Goal: Feedback & Contribution: Leave review/rating

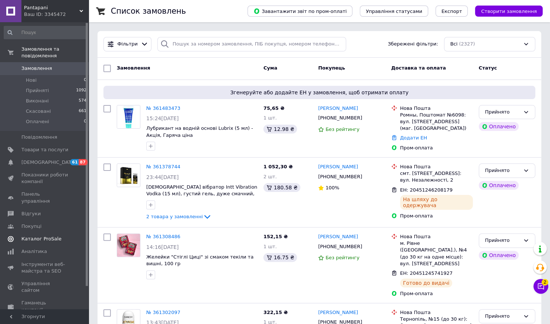
click at [52, 235] on span "Каталог ProSale" at bounding box center [41, 238] width 40 height 7
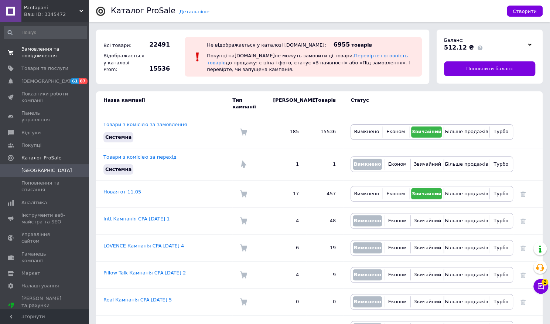
click at [52, 50] on span "Замовлення та повідомлення" at bounding box center [44, 52] width 47 height 13
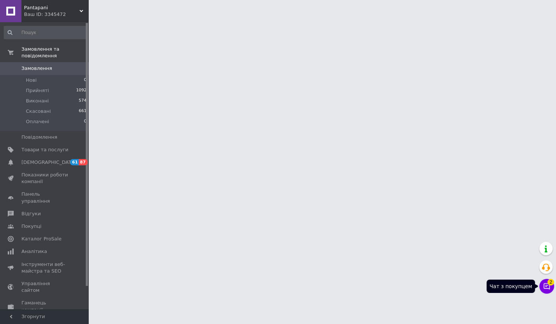
click at [544, 288] on icon at bounding box center [546, 285] width 7 height 7
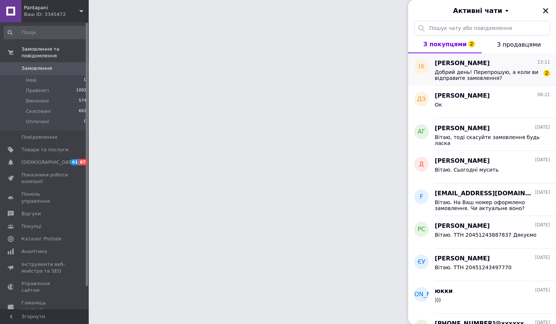
click at [502, 74] on span "Добрий день! Перепрошую, а коли ви відправите замовлення?" at bounding box center [487, 75] width 105 height 12
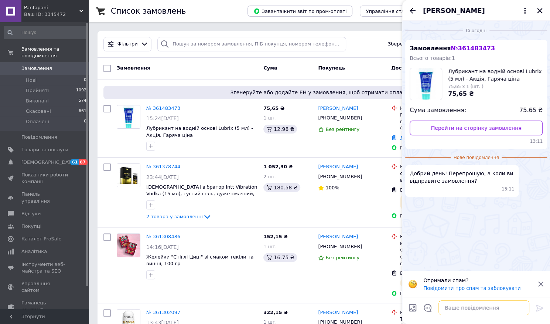
click at [457, 309] on textarea at bounding box center [484, 307] width 91 height 15
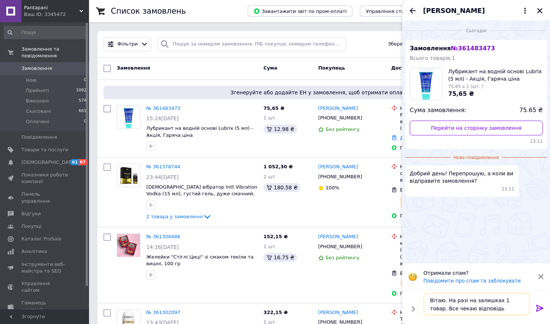
type textarea "Вітаю. На разі на залишках 1 товар. Все чекаю відповідь складу..."
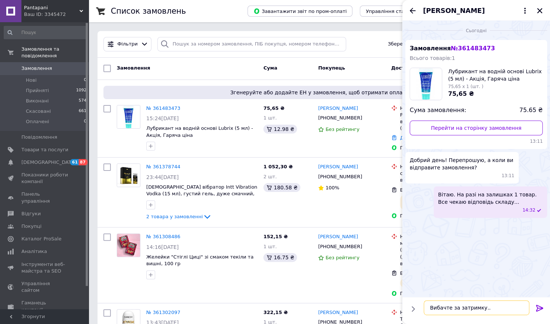
type textarea "Вибачте за затримку..."
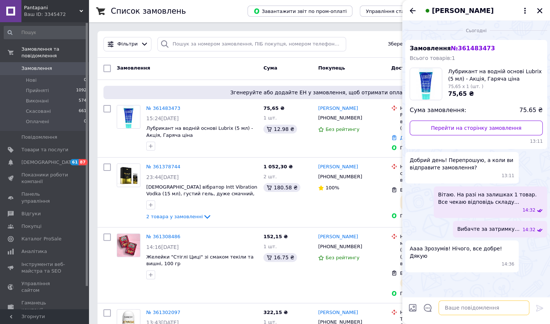
click at [462, 307] on textarea at bounding box center [484, 307] width 91 height 15
type textarea "Я сама чекаю відповідь..."
type textarea "Т"
click at [541, 11] on icon "Закрити" at bounding box center [540, 10] width 7 height 7
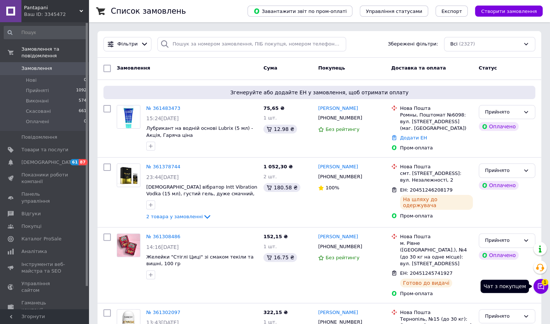
click at [545, 283] on span "1" at bounding box center [545, 280] width 7 height 7
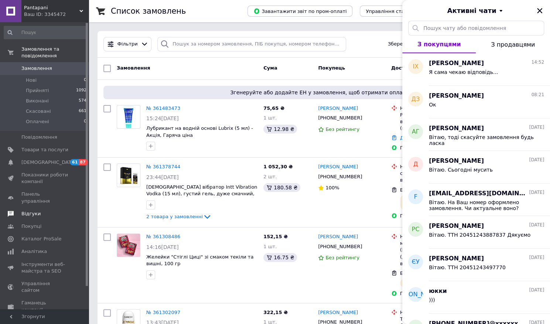
click at [32, 210] on span "Відгуки" at bounding box center [30, 213] width 19 height 7
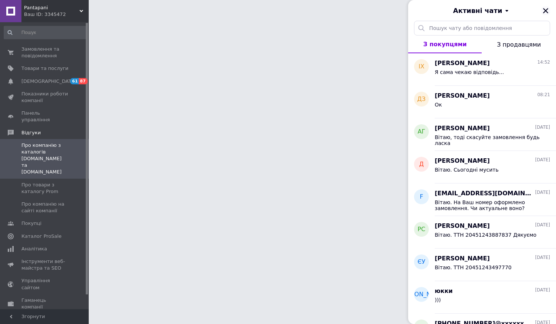
click at [546, 12] on div "Активні чати" at bounding box center [482, 10] width 148 height 21
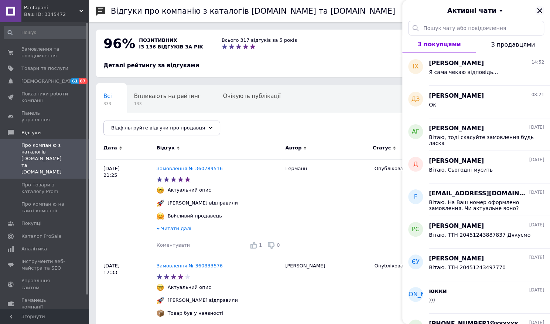
click at [543, 9] on icon "Закрити" at bounding box center [540, 10] width 7 height 7
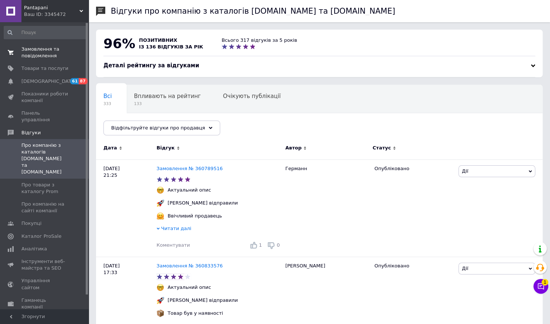
click at [34, 53] on span "Замовлення та повідомлення" at bounding box center [44, 52] width 47 height 13
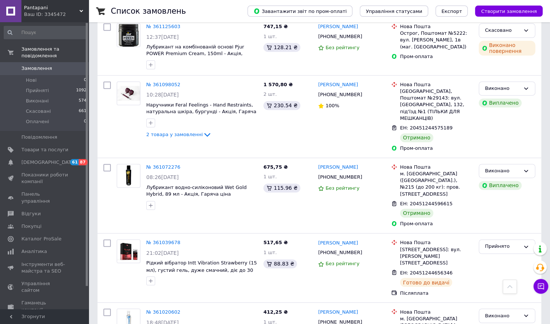
scroll to position [638, 0]
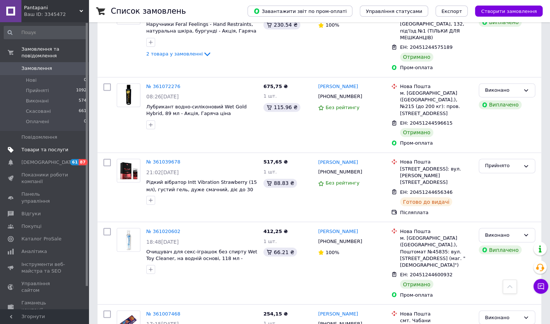
click at [44, 146] on span "Товари та послуги" at bounding box center [44, 149] width 47 height 7
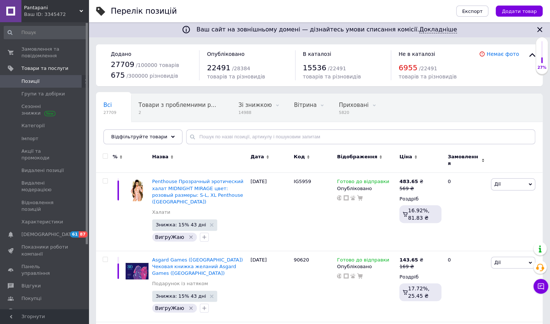
click at [149, 138] on span "Відфільтруйте товари" at bounding box center [139, 137] width 56 height 6
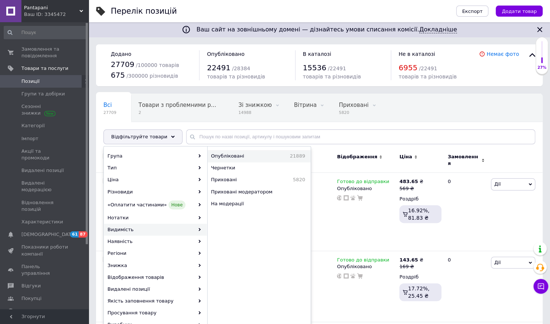
click at [240, 153] on span "Опубліковані" at bounding box center [241, 156] width 60 height 7
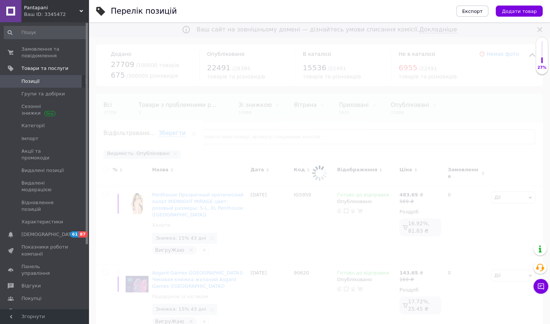
scroll to position [0, 38]
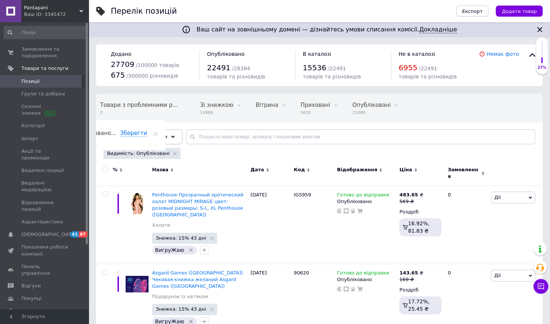
click at [139, 134] on span "Відфільтруйте товари" at bounding box center [139, 137] width 56 height 6
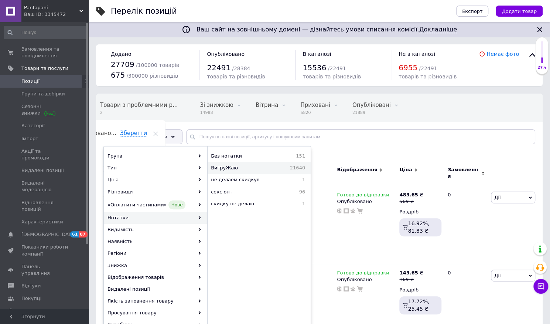
click at [257, 172] on div "ВигруЖаю 21640" at bounding box center [259, 168] width 103 height 12
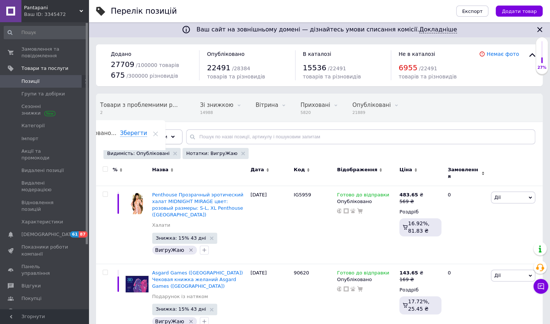
click at [142, 139] on span "Відфільтруйте товари" at bounding box center [139, 137] width 56 height 6
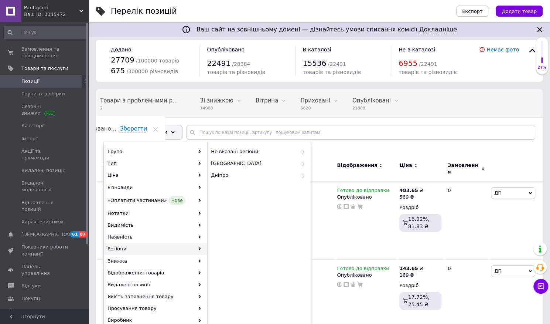
scroll to position [5, 0]
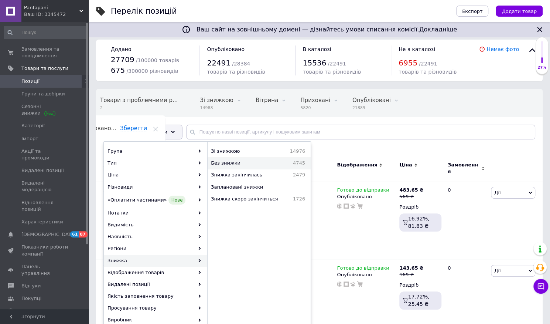
click at [252, 166] on div "Без знижки 4745" at bounding box center [259, 163] width 103 height 12
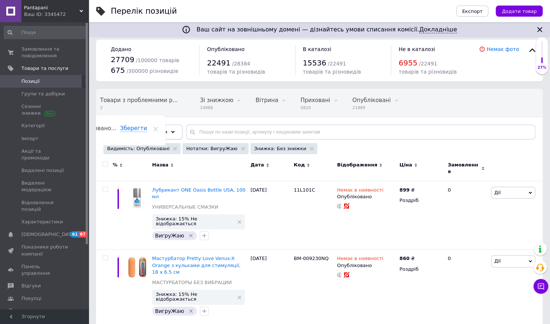
click at [140, 135] on div "Відфільтруйте товари" at bounding box center [143, 132] width 79 height 15
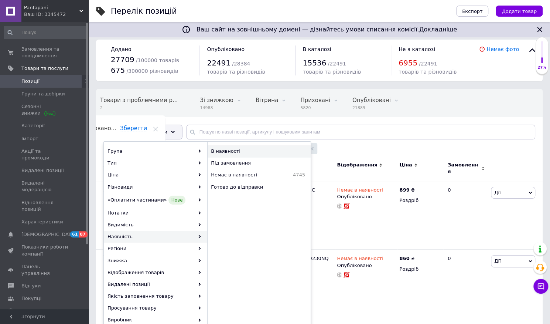
click at [254, 150] on span "В наявності" at bounding box center [253, 151] width 84 height 7
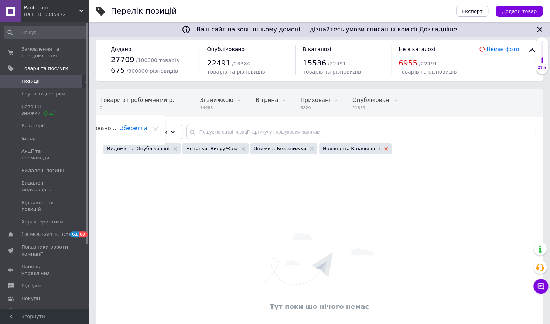
click at [384, 149] on use at bounding box center [386, 149] width 4 height 4
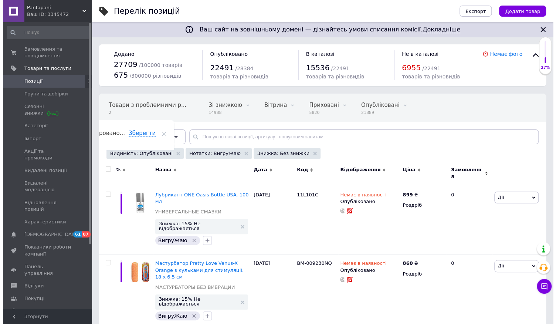
scroll to position [0, 38]
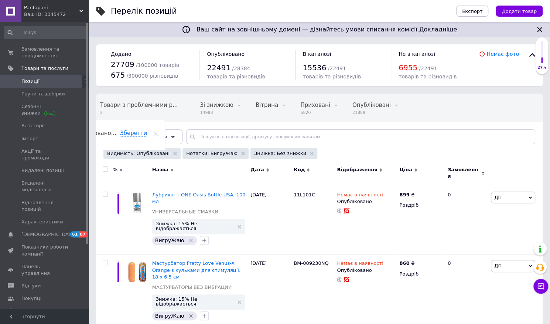
click at [138, 139] on span "Відфільтруйте товари" at bounding box center [139, 137] width 56 height 6
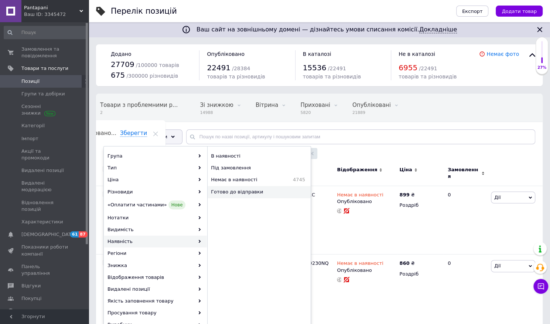
click at [238, 195] on div "Готово до відправки" at bounding box center [259, 192] width 103 height 12
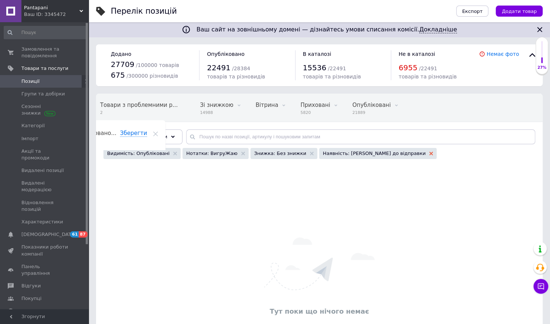
click at [430, 154] on icon at bounding box center [432, 154] width 4 height 4
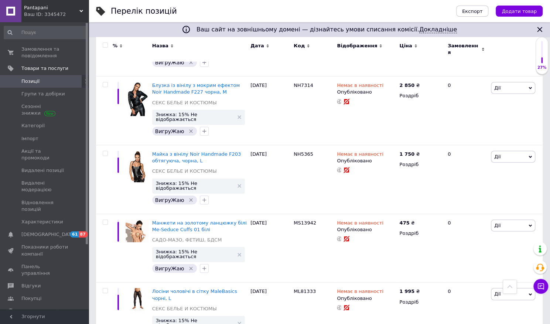
scroll to position [6397, 0]
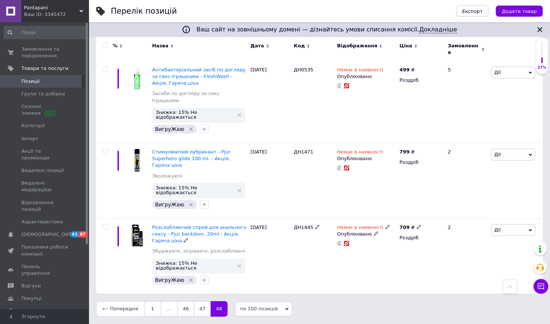
scroll to position [2919, 0]
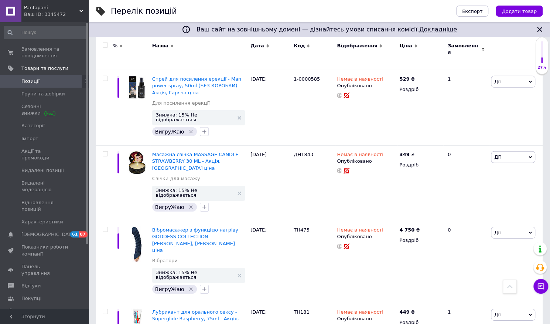
scroll to position [6397, 0]
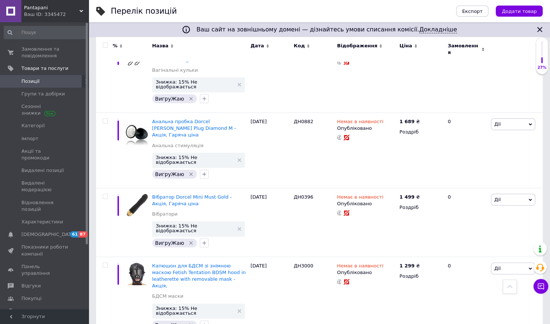
click at [216, 19] on div "Перелік позицій" at bounding box center [276, 11] width 331 height 22
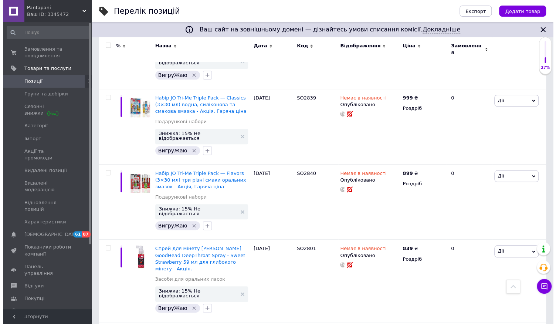
scroll to position [0, 0]
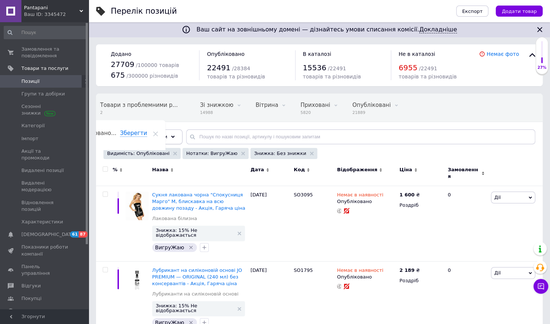
click at [140, 140] on div "Відфільтруйте товари" at bounding box center [143, 136] width 79 height 15
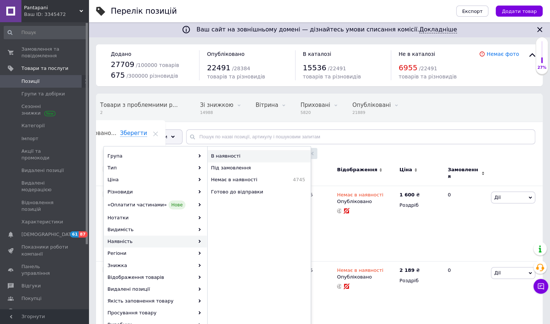
click at [224, 158] on span "В наявності" at bounding box center [253, 156] width 84 height 7
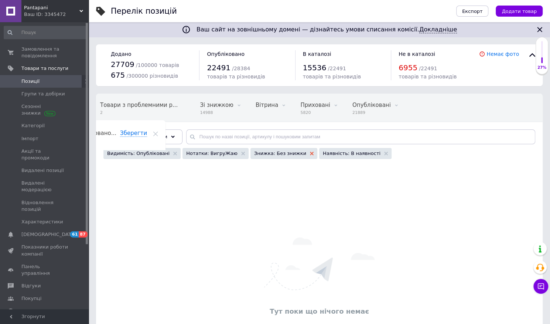
click at [310, 154] on icon at bounding box center [312, 154] width 4 height 4
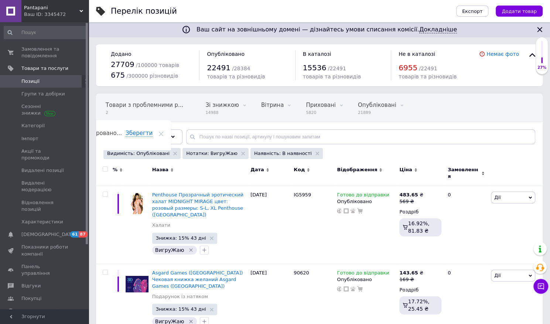
scroll to position [0, 38]
click at [149, 136] on span "Відфільтруйте товари" at bounding box center [139, 137] width 56 height 6
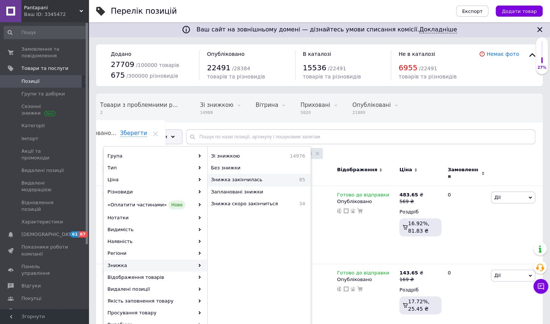
click at [262, 184] on div "Знижка закінчилась 85" at bounding box center [259, 180] width 103 height 12
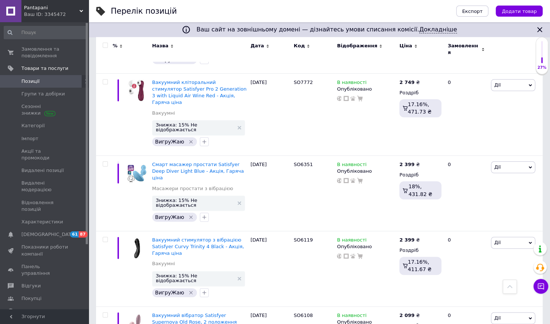
scroll to position [5690, 0]
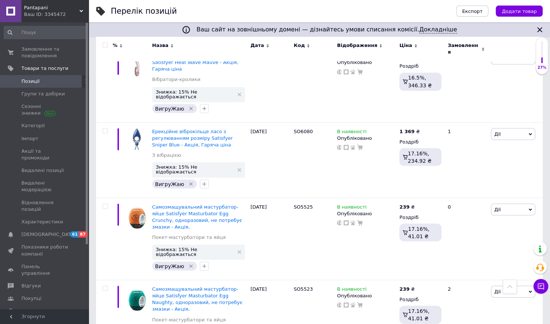
click at [105, 46] on input "checkbox" at bounding box center [105, 45] width 5 height 5
checkbox input "true"
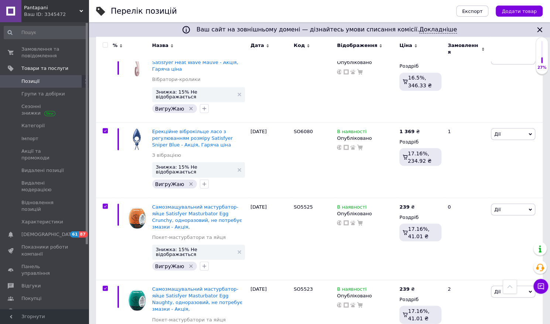
checkbox input "true"
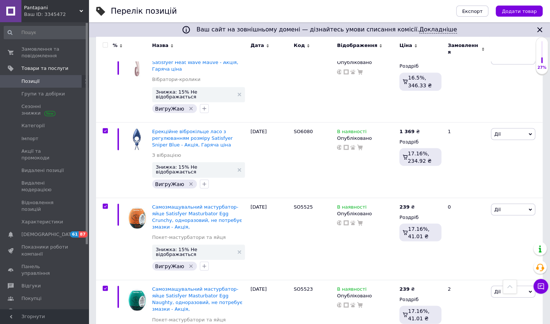
checkbox input "true"
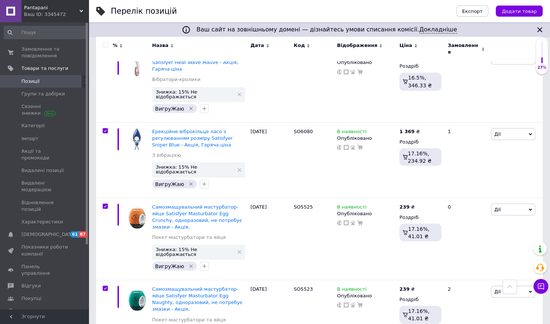
checkbox input "true"
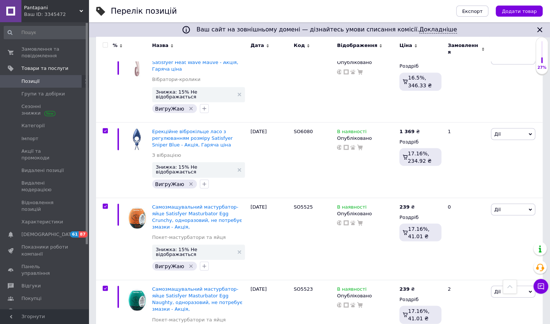
checkbox input "true"
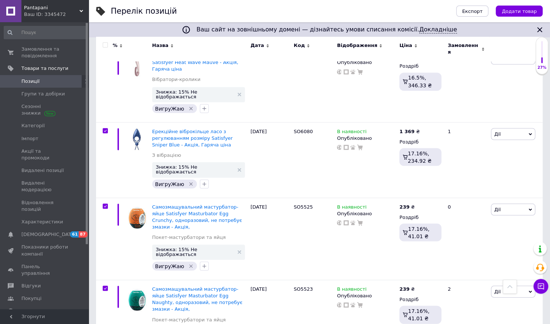
checkbox input "true"
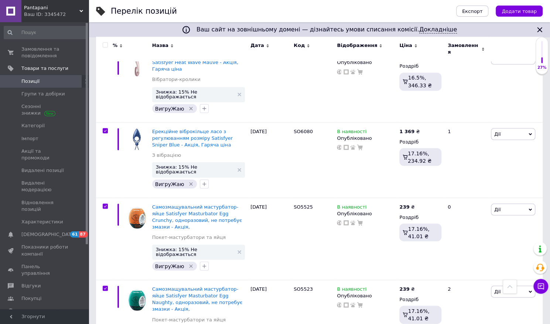
checkbox input "true"
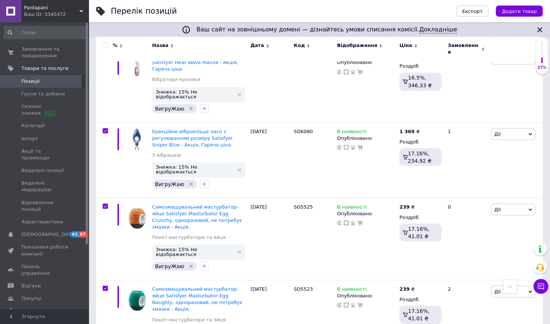
checkbox input "true"
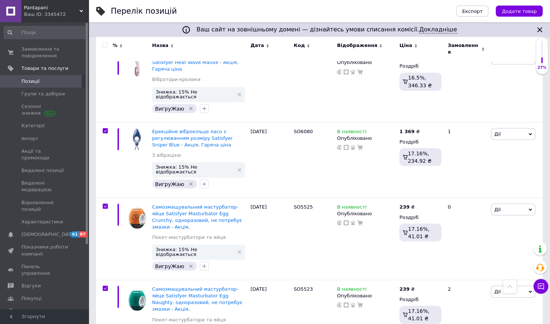
checkbox input "true"
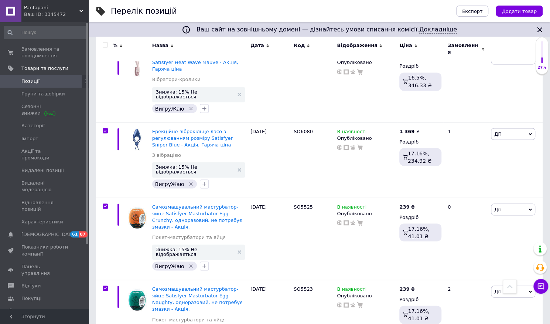
checkbox input "true"
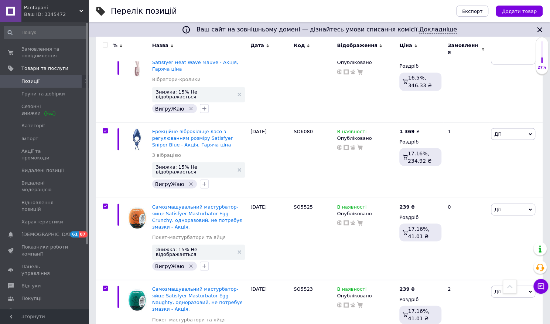
checkbox input "true"
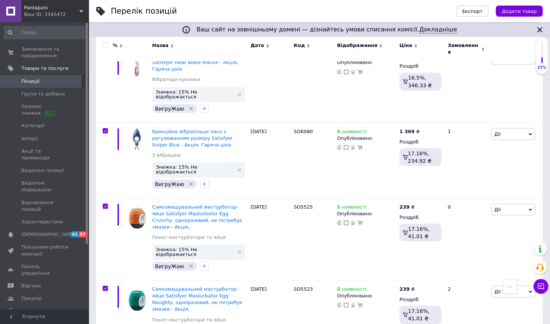
checkbox input "true"
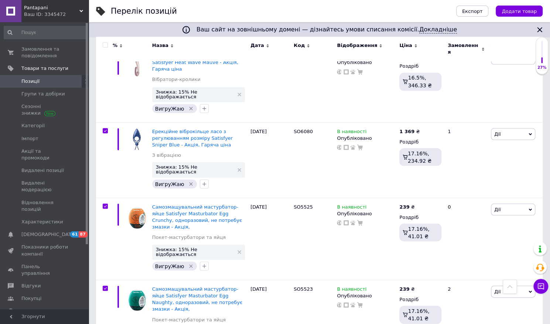
checkbox input "true"
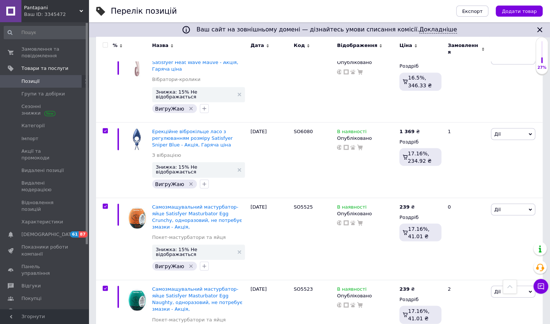
checkbox input "true"
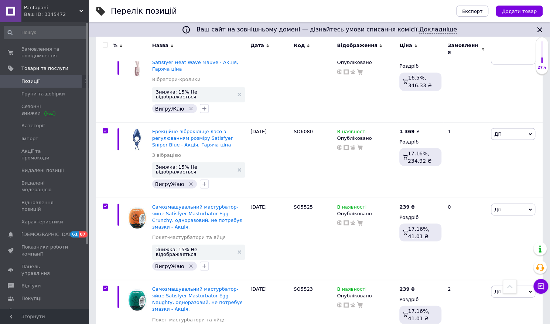
checkbox input "true"
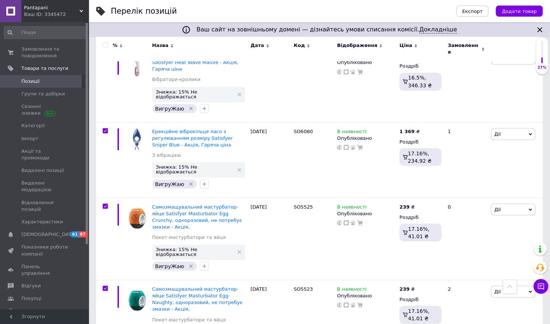
checkbox input "true"
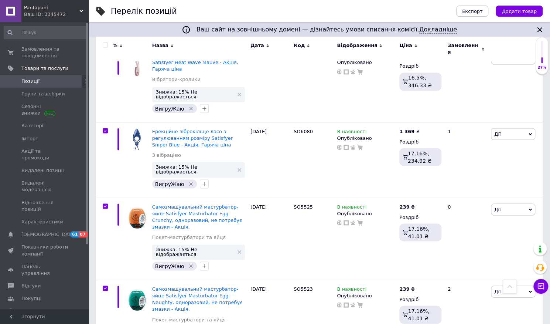
checkbox input "true"
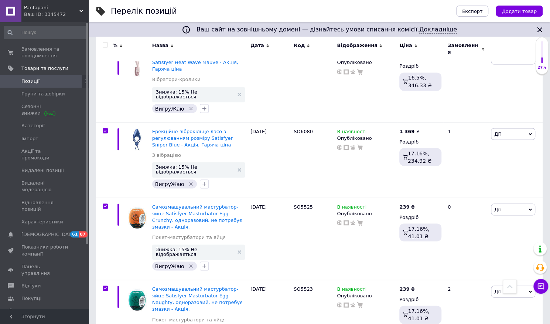
checkbox input "true"
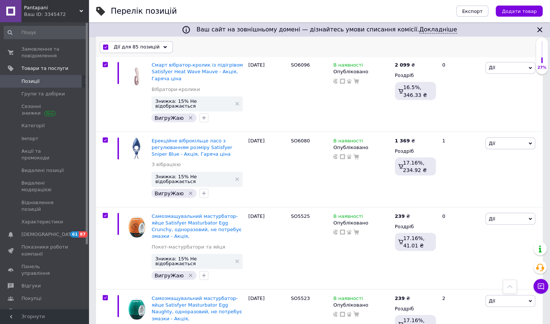
click at [135, 45] on span "Дії для 85 позицій" at bounding box center [137, 47] width 46 height 7
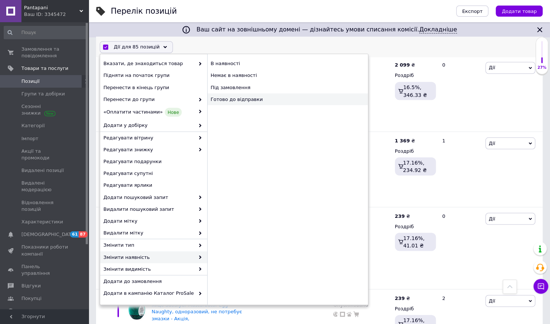
click at [254, 99] on div "Готово до відправки" at bounding box center [287, 100] width 161 height 12
checkbox input "false"
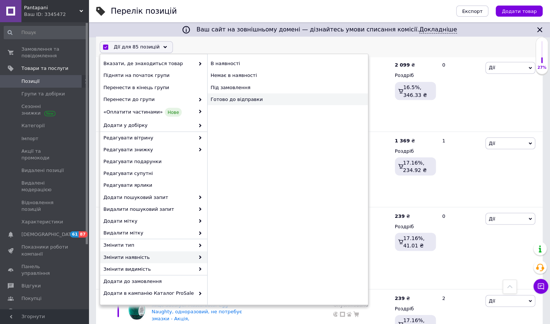
checkbox input "false"
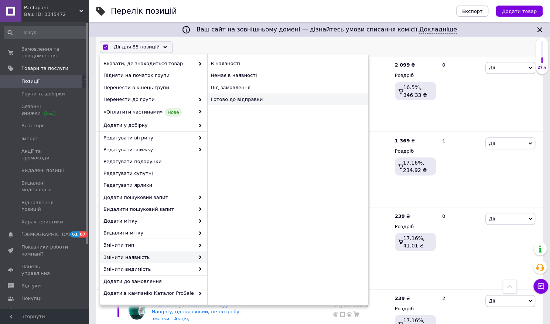
checkbox input "false"
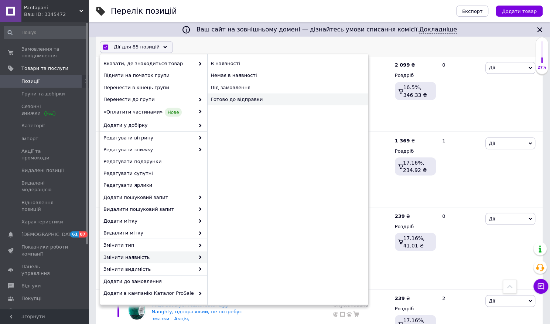
checkbox input "false"
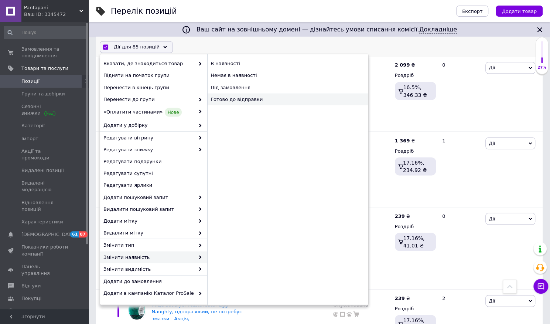
checkbox input "false"
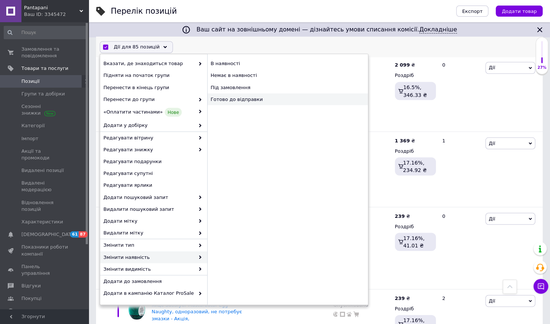
checkbox input "false"
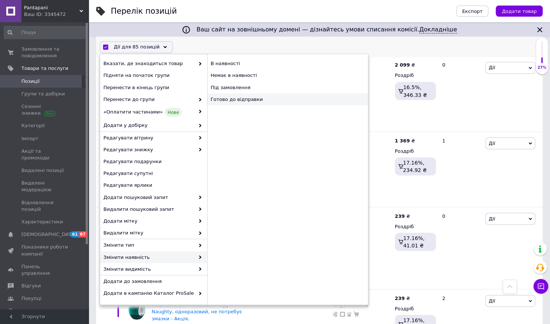
checkbox input "false"
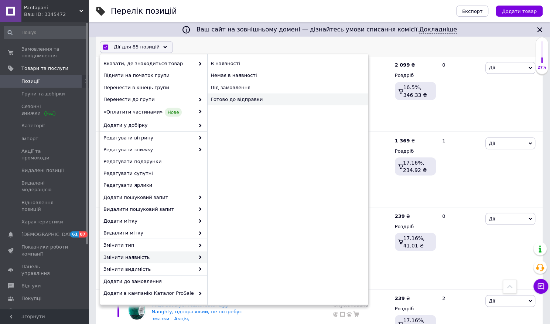
checkbox input "false"
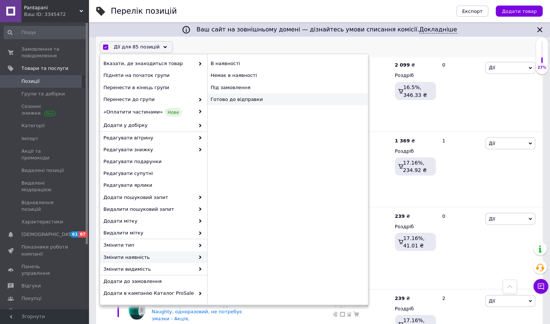
checkbox input "false"
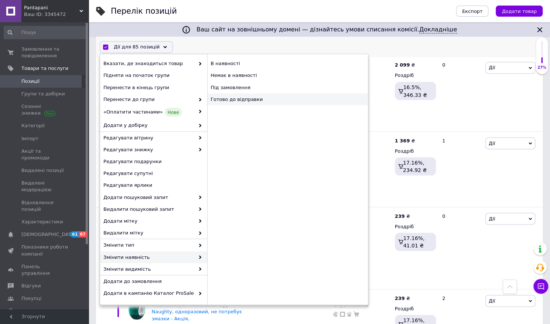
checkbox input "false"
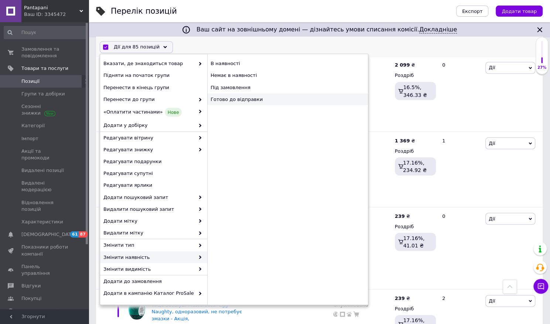
checkbox input "false"
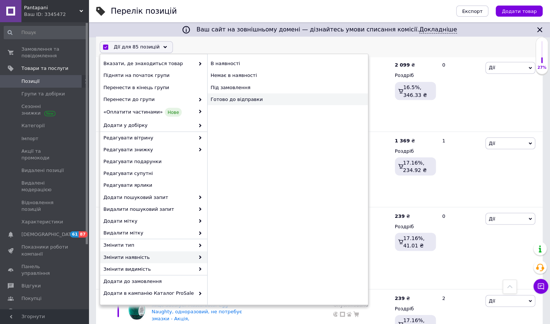
checkbox input "false"
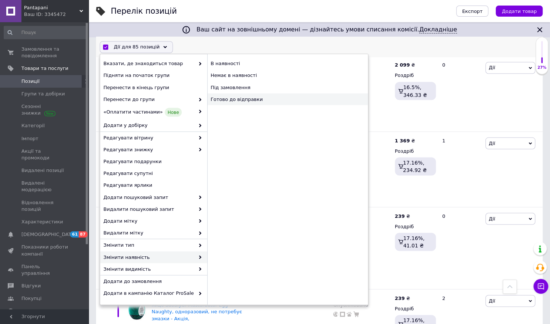
checkbox input "false"
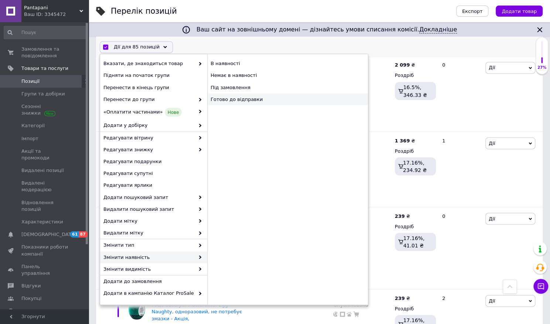
checkbox input "false"
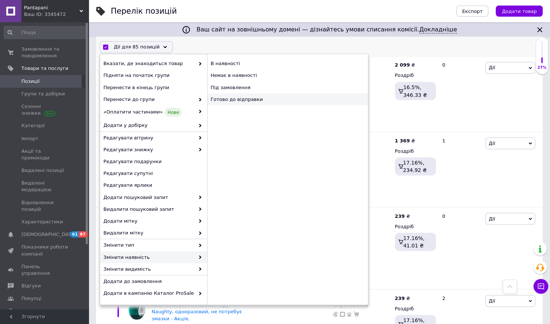
checkbox input "false"
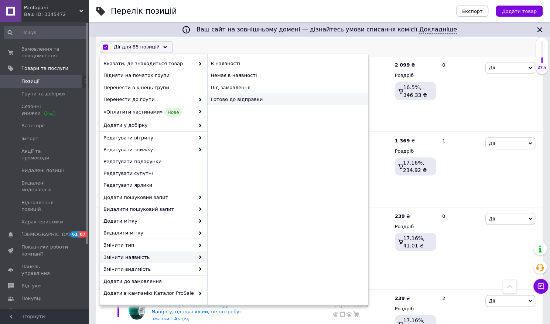
checkbox input "false"
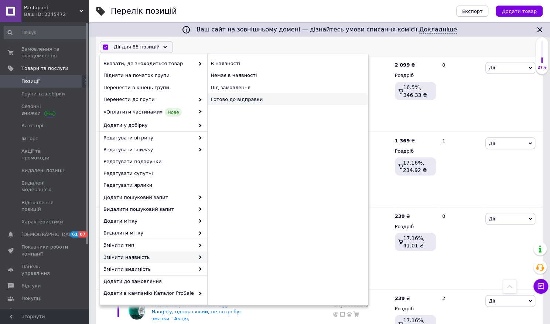
checkbox input "false"
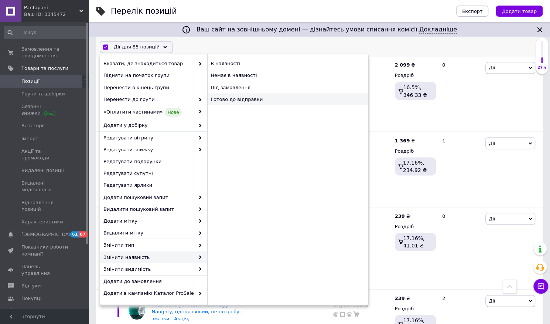
checkbox input "false"
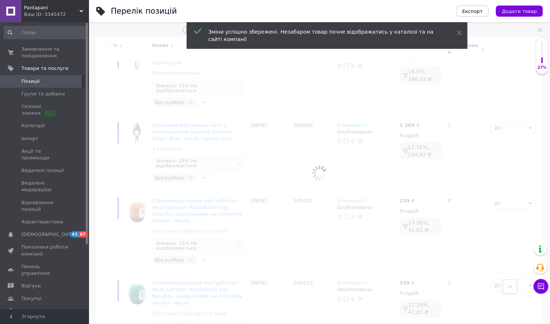
scroll to position [5690, 0]
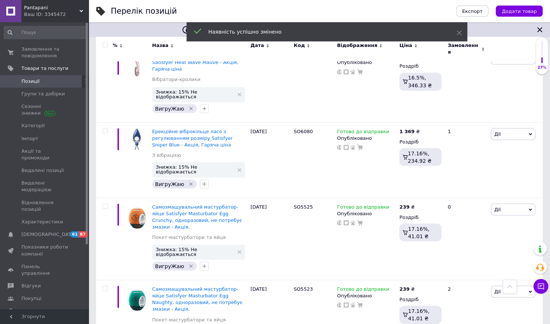
click at [104, 44] on input "checkbox" at bounding box center [105, 45] width 5 height 5
checkbox input "true"
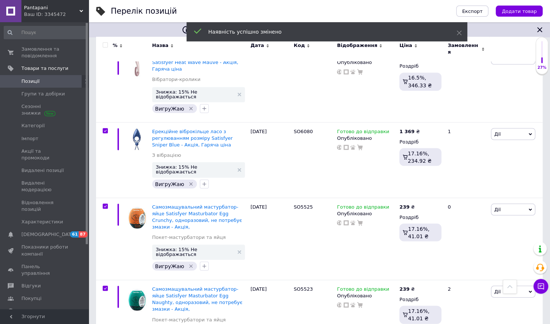
checkbox input "true"
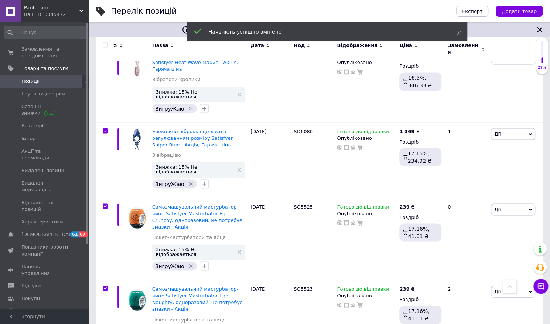
checkbox input "true"
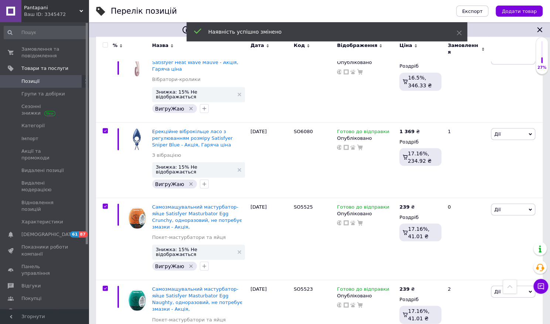
checkbox input "true"
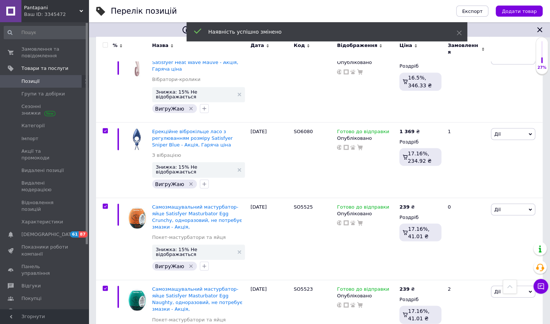
checkbox input "true"
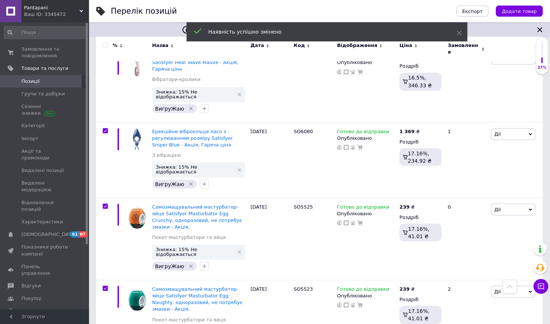
checkbox input "true"
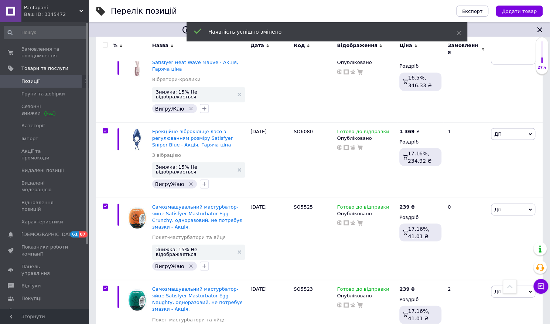
checkbox input "true"
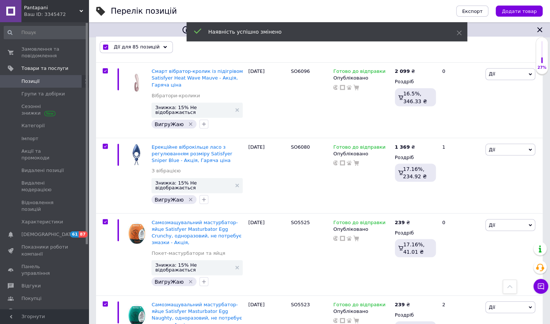
scroll to position [5697, 0]
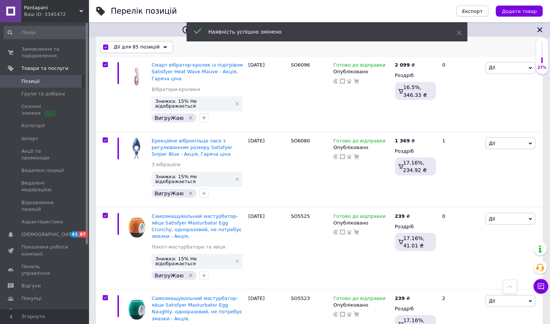
click at [127, 48] on span "Дії для 85 позицій" at bounding box center [137, 47] width 46 height 7
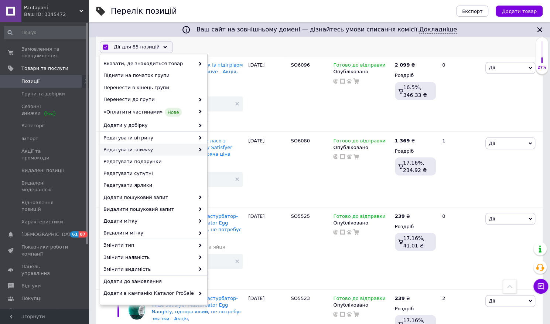
click at [176, 150] on span "Редагувати знижку" at bounding box center [149, 149] width 91 height 7
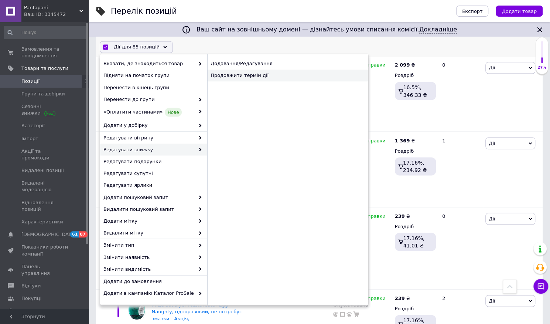
click at [261, 80] on div "Продовжити термін дії" at bounding box center [287, 76] width 161 height 12
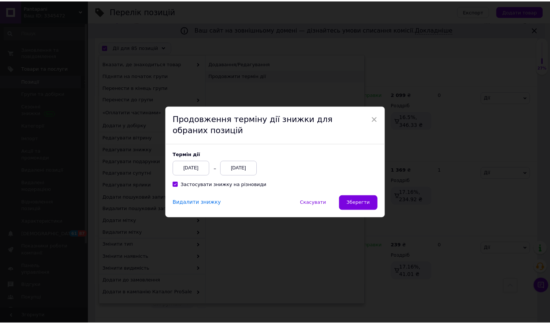
scroll to position [0, 38]
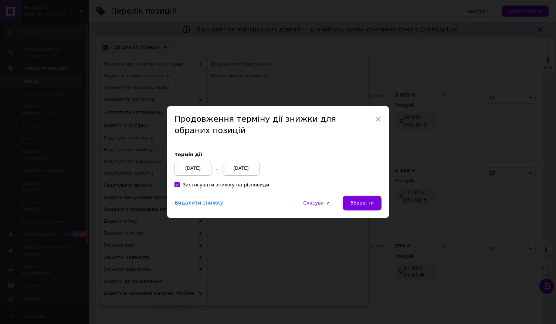
click at [241, 166] on div "12.09.2025" at bounding box center [241, 168] width 37 height 15
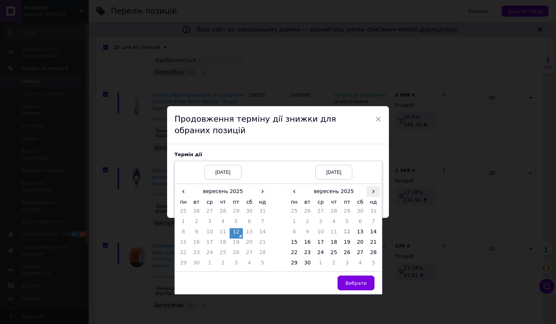
click at [370, 196] on span "›" at bounding box center [373, 191] width 13 height 11
click at [294, 255] on td "27" at bounding box center [294, 254] width 13 height 10
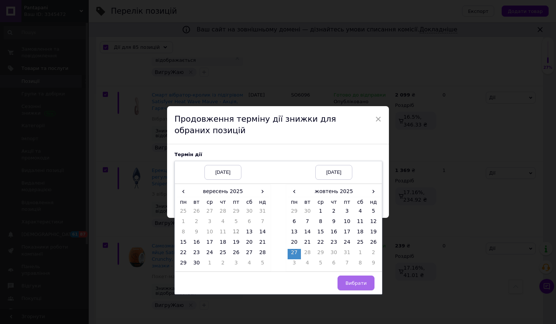
click at [360, 282] on span "Вибрати" at bounding box center [355, 283] width 21 height 6
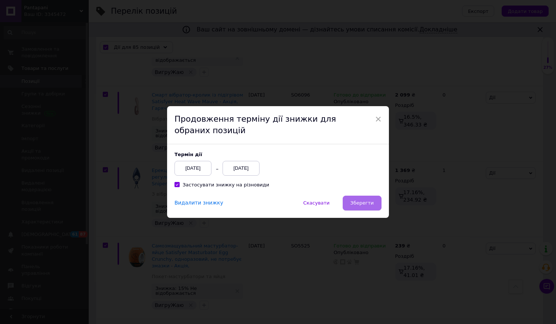
click at [372, 200] on span "Зберегти" at bounding box center [361, 203] width 23 height 6
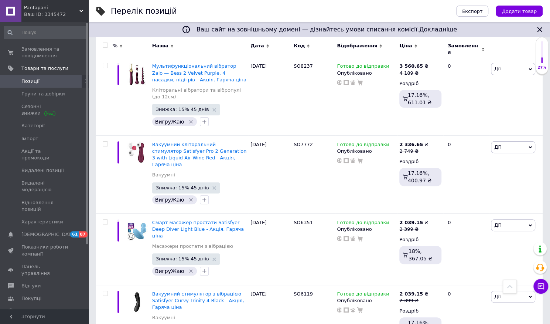
scroll to position [0, 0]
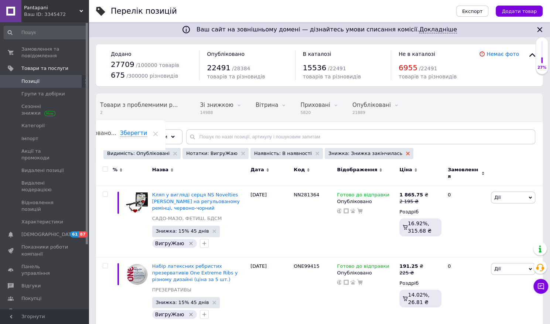
click at [406, 153] on icon at bounding box center [408, 154] width 4 height 4
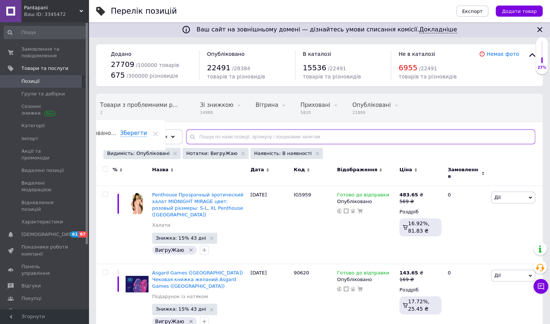
click at [229, 139] on input "text" at bounding box center [360, 136] width 349 height 15
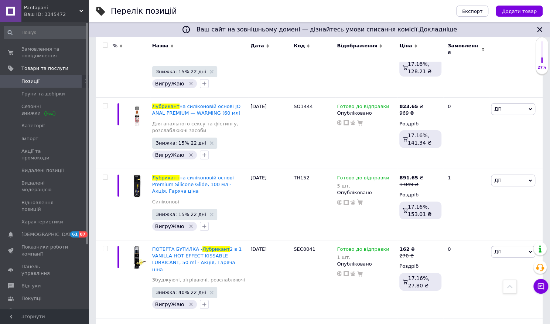
scroll to position [6870, 0]
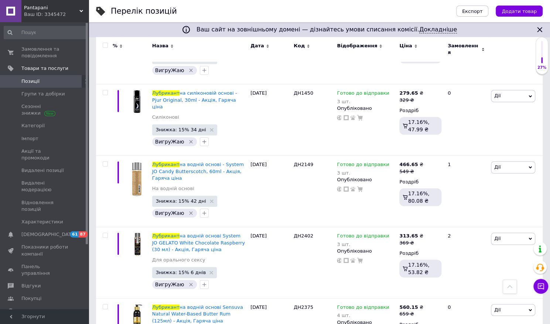
scroll to position [6706, 0]
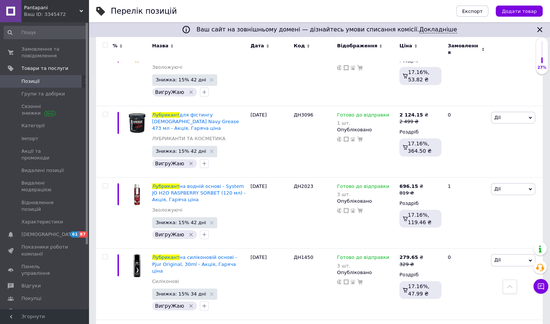
click at [105, 44] on input "checkbox" at bounding box center [105, 45] width 5 height 5
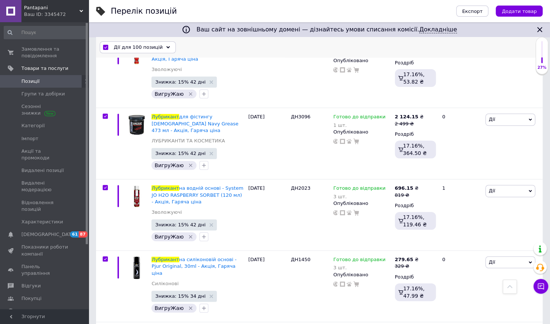
scroll to position [6733, 0]
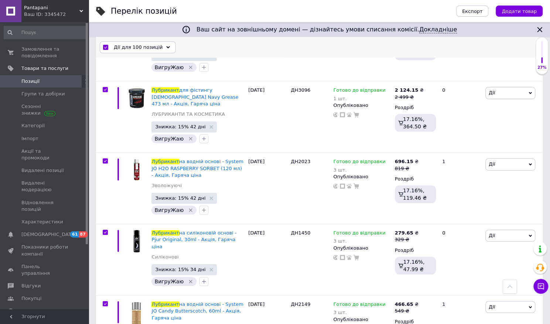
click at [143, 48] on span "Дії для 100 позицій" at bounding box center [138, 47] width 49 height 7
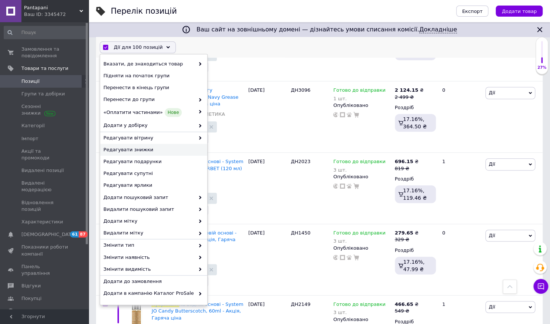
drag, startPoint x: 146, startPoint y: 150, endPoint x: 142, endPoint y: 150, distance: 4.1
click at [142, 150] on span "Редагувати знижки" at bounding box center [153, 149] width 99 height 7
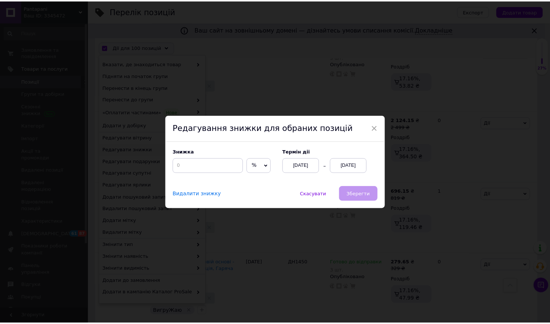
scroll to position [0, 38]
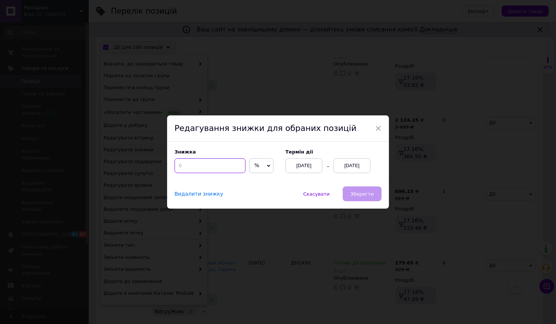
click at [220, 165] on input at bounding box center [209, 165] width 71 height 15
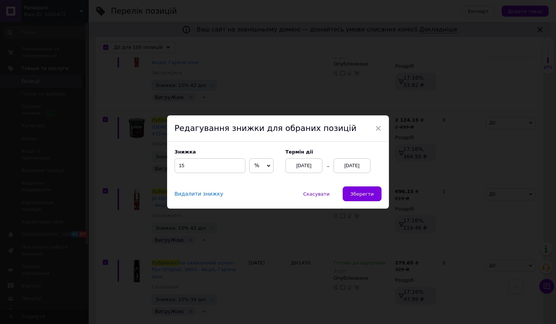
click at [365, 166] on div "12.09.2025" at bounding box center [351, 165] width 37 height 15
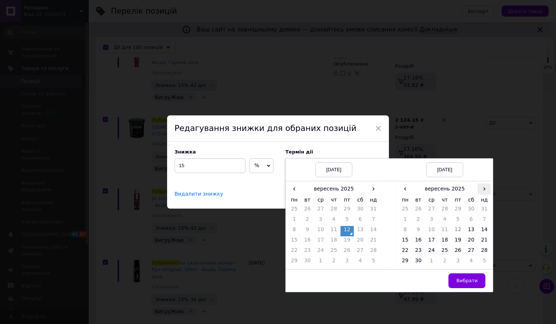
click at [483, 191] on span "›" at bounding box center [484, 188] width 13 height 11
click at [401, 190] on span "‹" at bounding box center [405, 188] width 13 height 11
click at [403, 254] on td "27" at bounding box center [405, 252] width 13 height 10
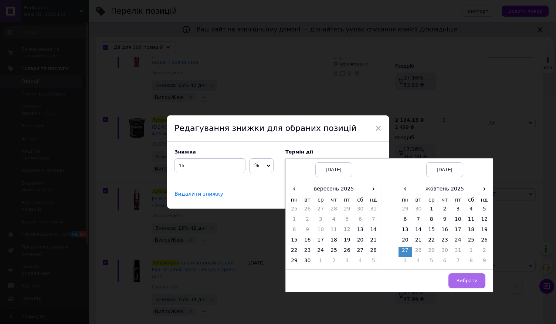
click at [465, 280] on span "Вибрати" at bounding box center [466, 281] width 21 height 6
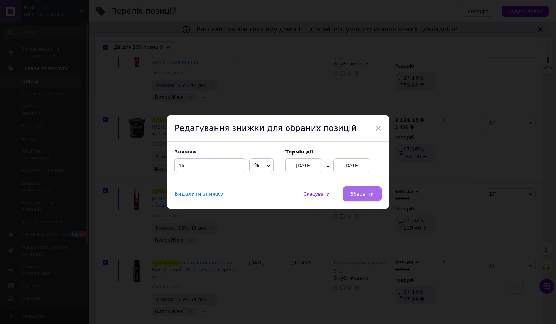
click at [363, 197] on span "Зберегти" at bounding box center [361, 194] width 23 height 6
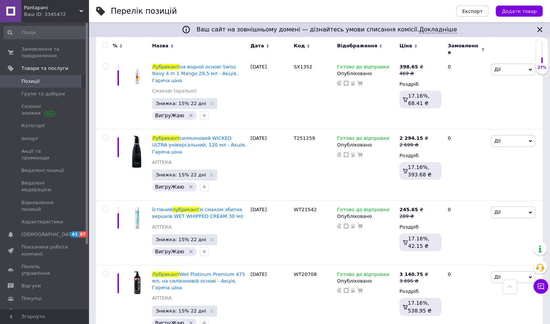
scroll to position [6730, 0]
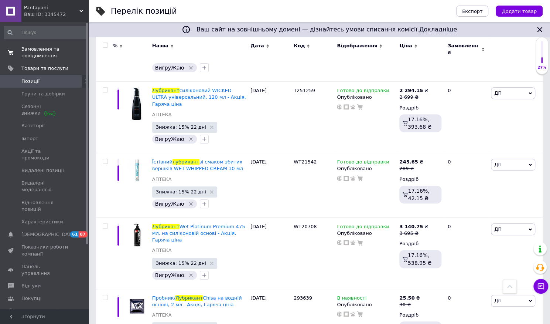
click at [34, 48] on span "Замовлення та повідомлення" at bounding box center [44, 52] width 47 height 13
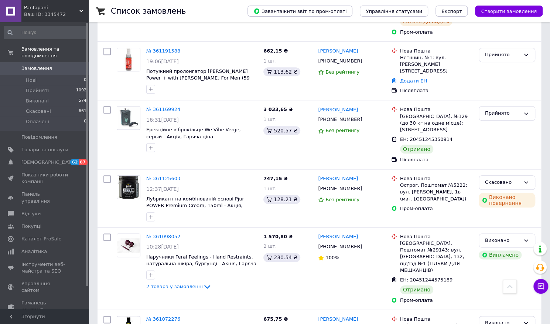
scroll to position [443, 0]
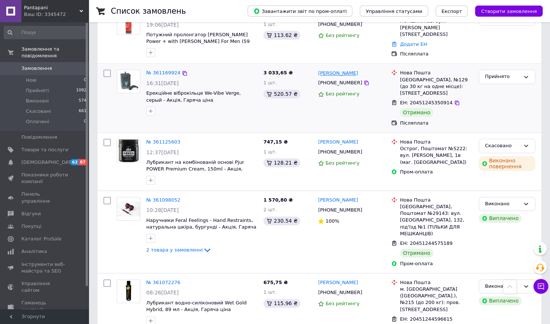
drag, startPoint x: 367, startPoint y: 59, endPoint x: 336, endPoint y: 60, distance: 31.1
click at [336, 69] on div "[PERSON_NAME]" at bounding box center [352, 73] width 69 height 9
copy link "Люблянський"
click at [338, 70] on link "[PERSON_NAME]" at bounding box center [338, 73] width 40 height 7
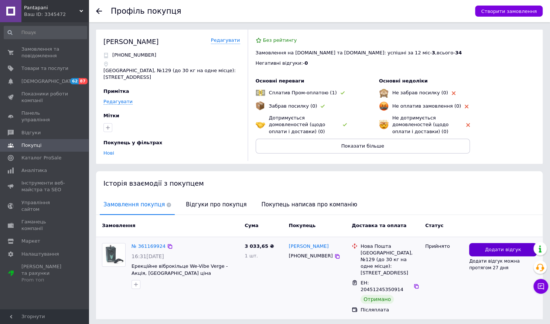
click at [496, 246] on span "Додати відгук" at bounding box center [503, 249] width 36 height 7
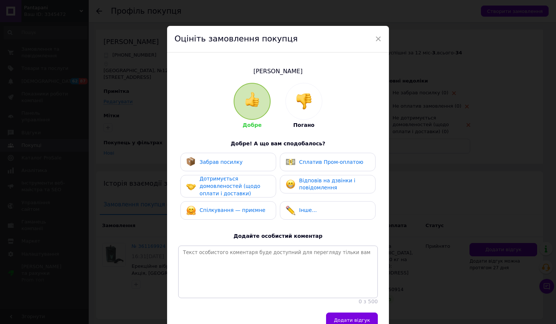
click at [241, 161] on div "Забрав посилку" at bounding box center [228, 162] width 84 height 10
click at [251, 187] on div "Дотримується домовленостей (щодо оплати і доставки)" at bounding box center [235, 186] width 70 height 22
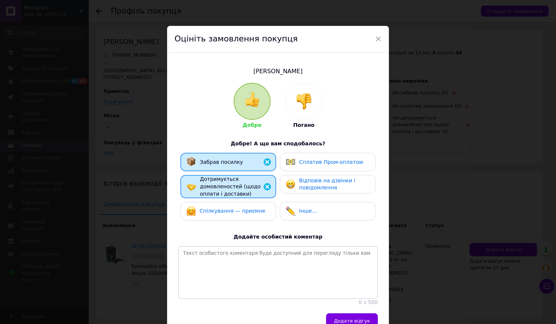
click at [262, 212] on div "Спілкування — приємне" at bounding box center [228, 211] width 84 height 10
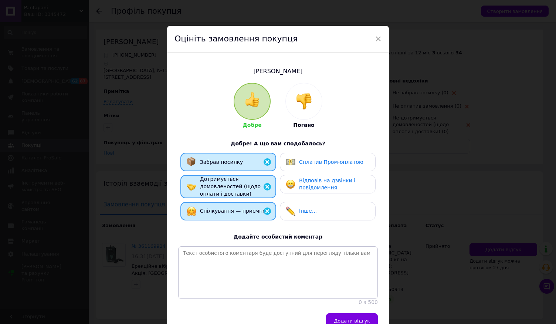
click at [308, 190] on span "Відповів на дзвінки і повідомлення" at bounding box center [327, 183] width 56 height 13
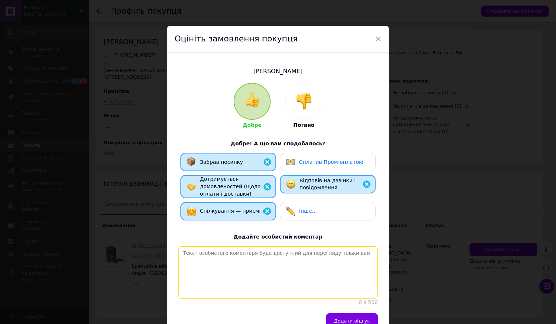
click at [279, 267] on textarea at bounding box center [278, 272] width 200 height 52
paste textarea "Дуже дякуємо за Ваше замовлення."
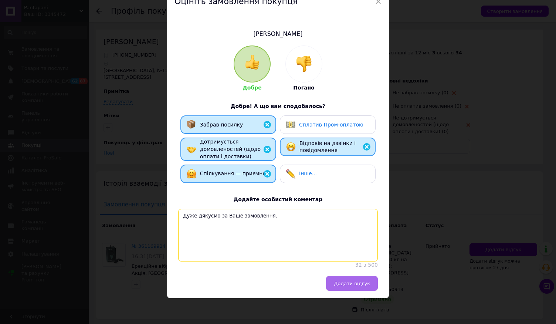
type textarea "Дуже дякуємо за Ваше замовлення."
click at [349, 281] on span "Додати відгук" at bounding box center [352, 284] width 36 height 6
click at [281, 289] on div "Додати відгук" at bounding box center [275, 283] width 203 height 15
